Goal: Find specific page/section: Find specific page/section

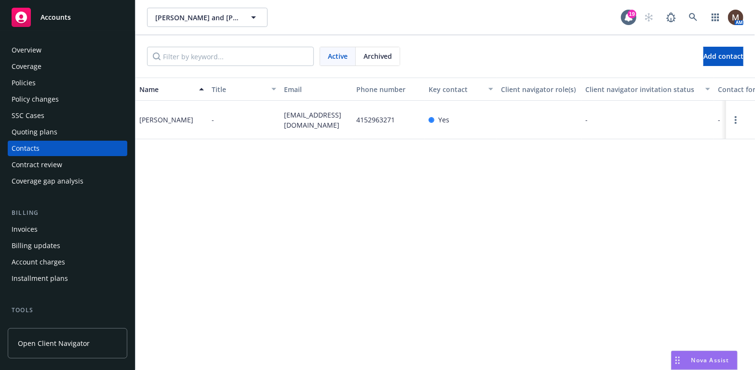
click at [290, 219] on div "Name Title Email Phone number Key contact Client navigator role(s) Client navig…" at bounding box center [444, 224] width 619 height 293
